Goal: Task Accomplishment & Management: Complete application form

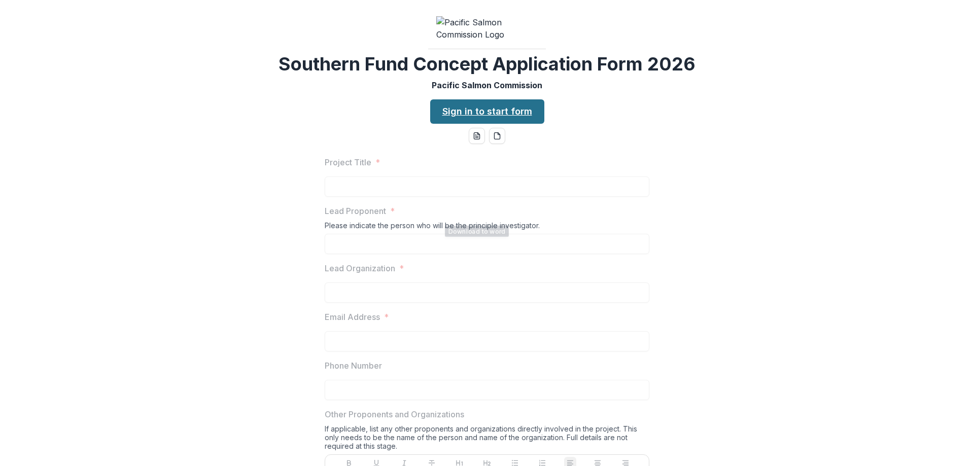
click at [482, 124] on link "Sign in to start form" at bounding box center [487, 111] width 114 height 24
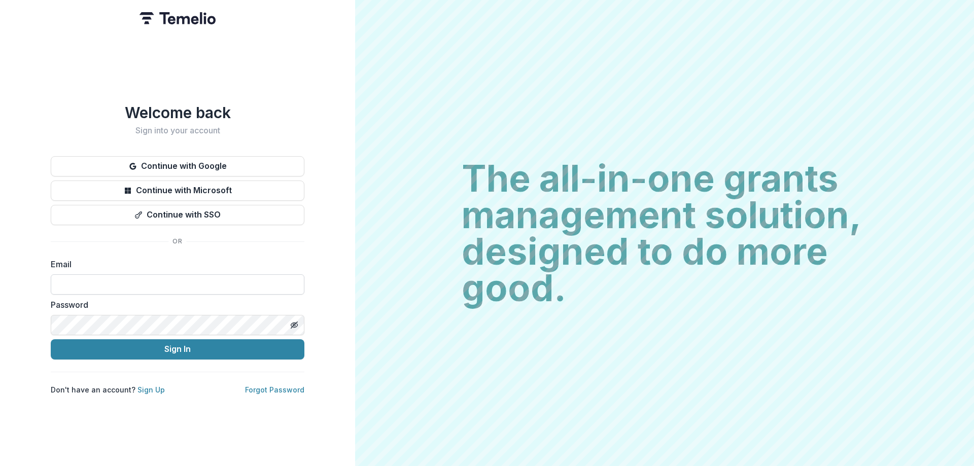
click at [150, 278] on input at bounding box center [178, 284] width 254 height 20
type input "**********"
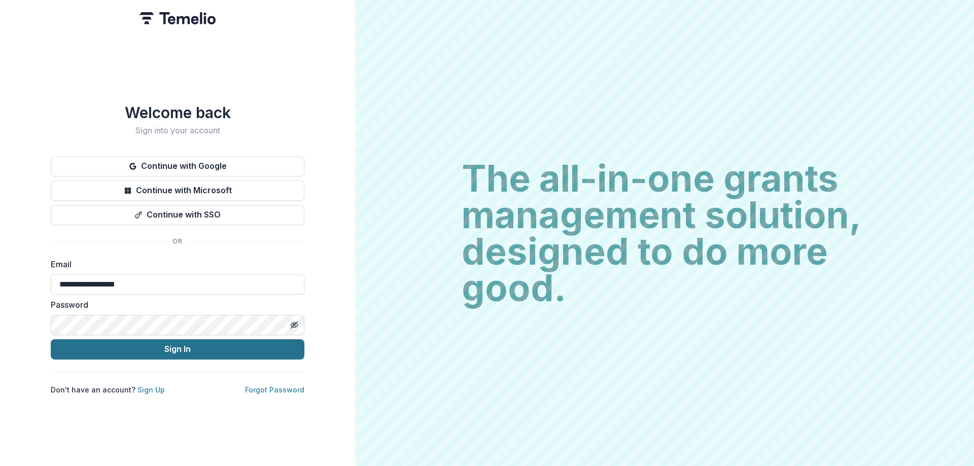
click at [165, 348] on button "Sign In" at bounding box center [178, 349] width 254 height 20
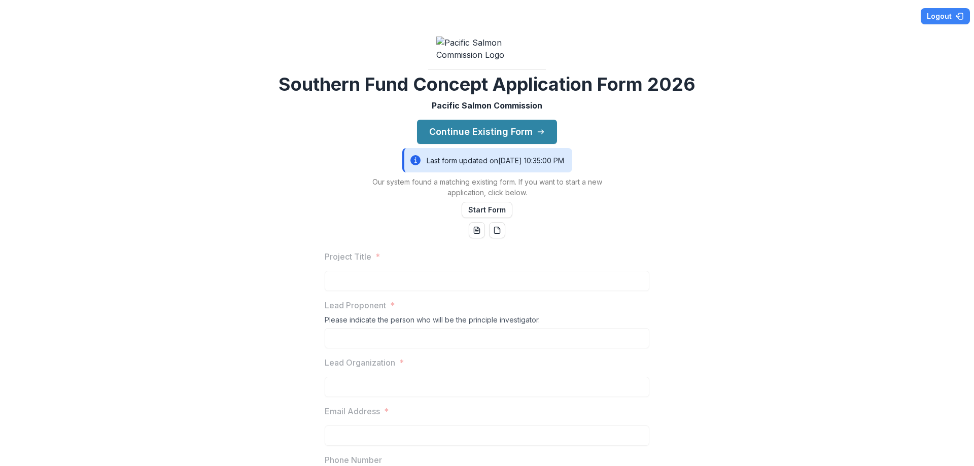
click at [526, 172] on div "Last form updated on 8/19/2025, 10:35:00 PM" at bounding box center [487, 160] width 170 height 24
click at [487, 144] on button "Continue Existing Form" at bounding box center [487, 132] width 140 height 24
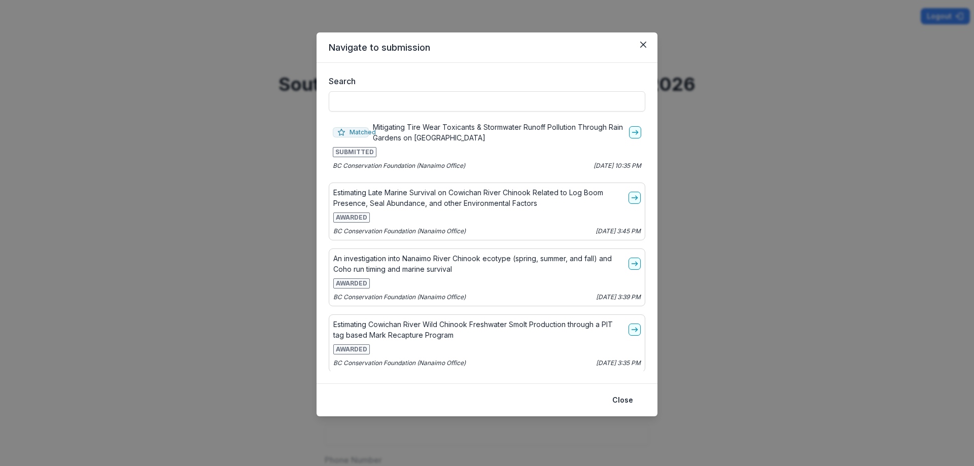
click at [819, 104] on div "Navigate to submission Search Matched Mitigating Tire Wear Toxicants & Stormwat…" at bounding box center [487, 233] width 974 height 466
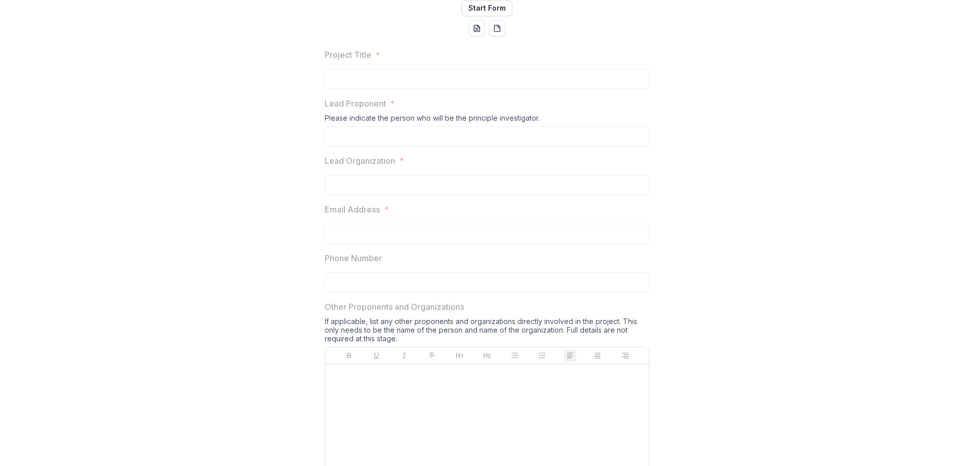
scroll to position [203, 0]
click at [484, 15] on button "Start Form" at bounding box center [487, 7] width 51 height 16
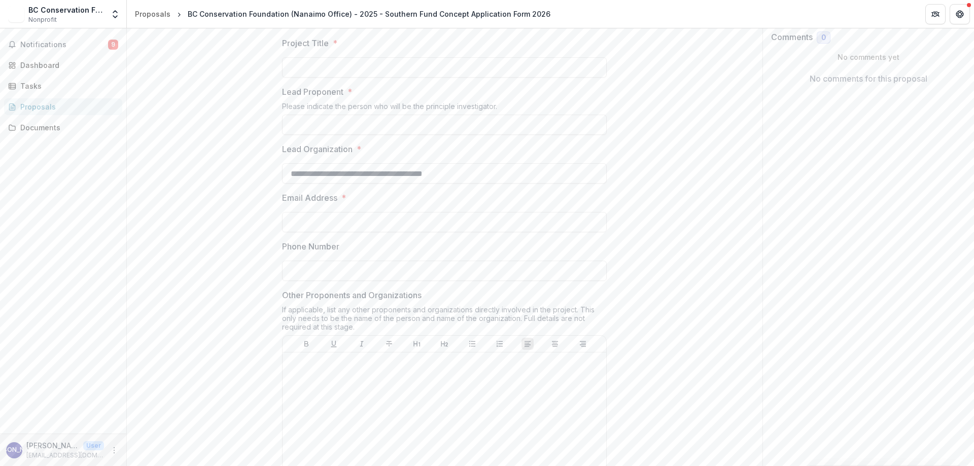
scroll to position [203, 0]
